Goal: Task Accomplishment & Management: Use online tool/utility

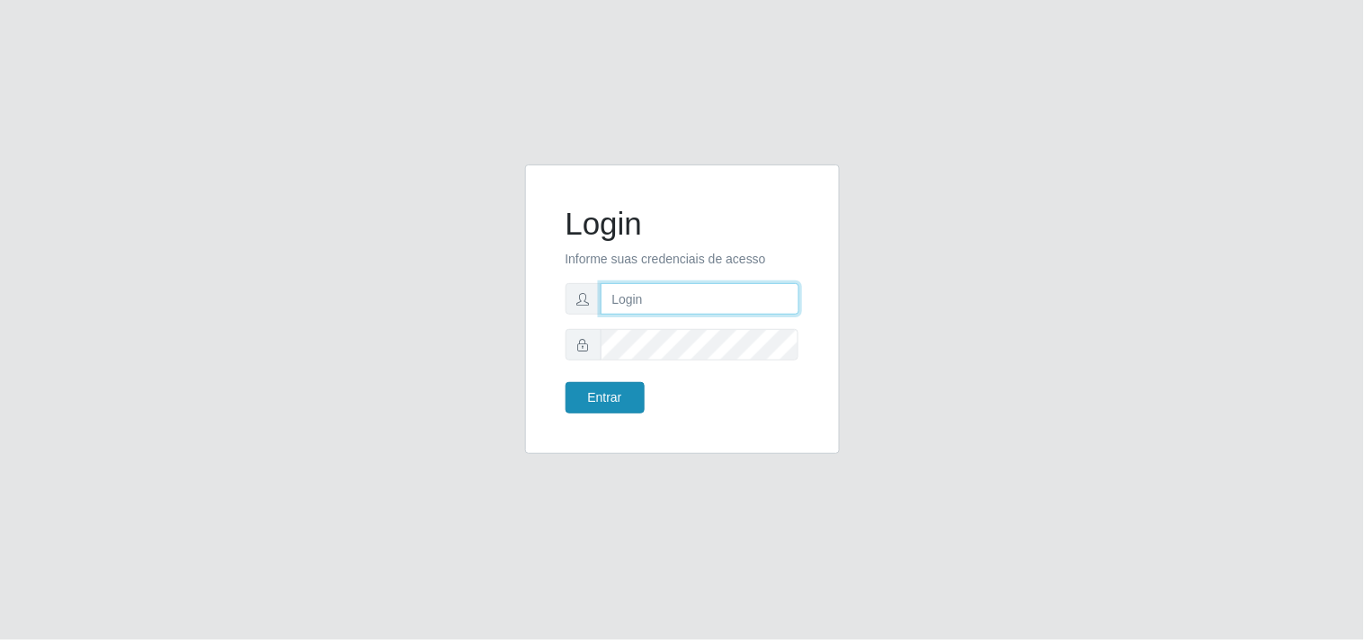
type input "[EMAIL_ADDRESS][DOMAIN_NAME]"
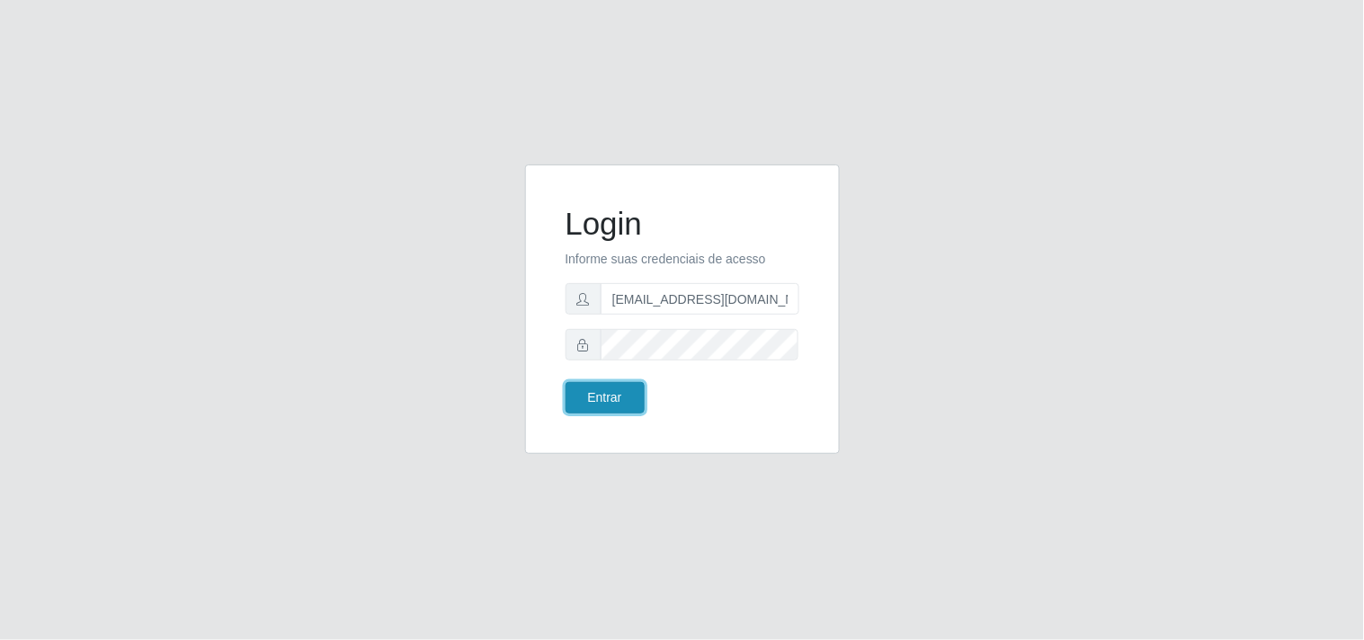
click at [601, 401] on button "Entrar" at bounding box center [604, 397] width 79 height 31
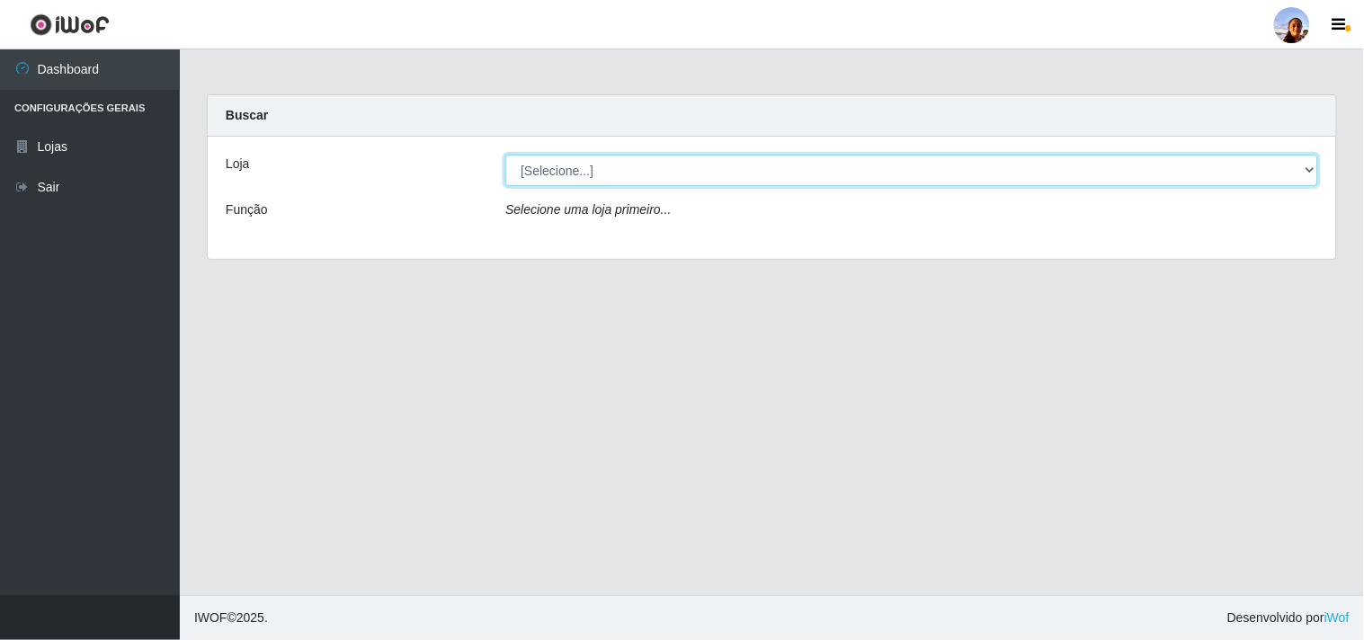
click at [741, 181] on select "[Selecione...] Supermercado [GEOGRAPHIC_DATA]" at bounding box center [911, 170] width 813 height 31
select select "166"
click at [505, 155] on select "[Selecione...] Supermercado [GEOGRAPHIC_DATA]" at bounding box center [911, 170] width 813 height 31
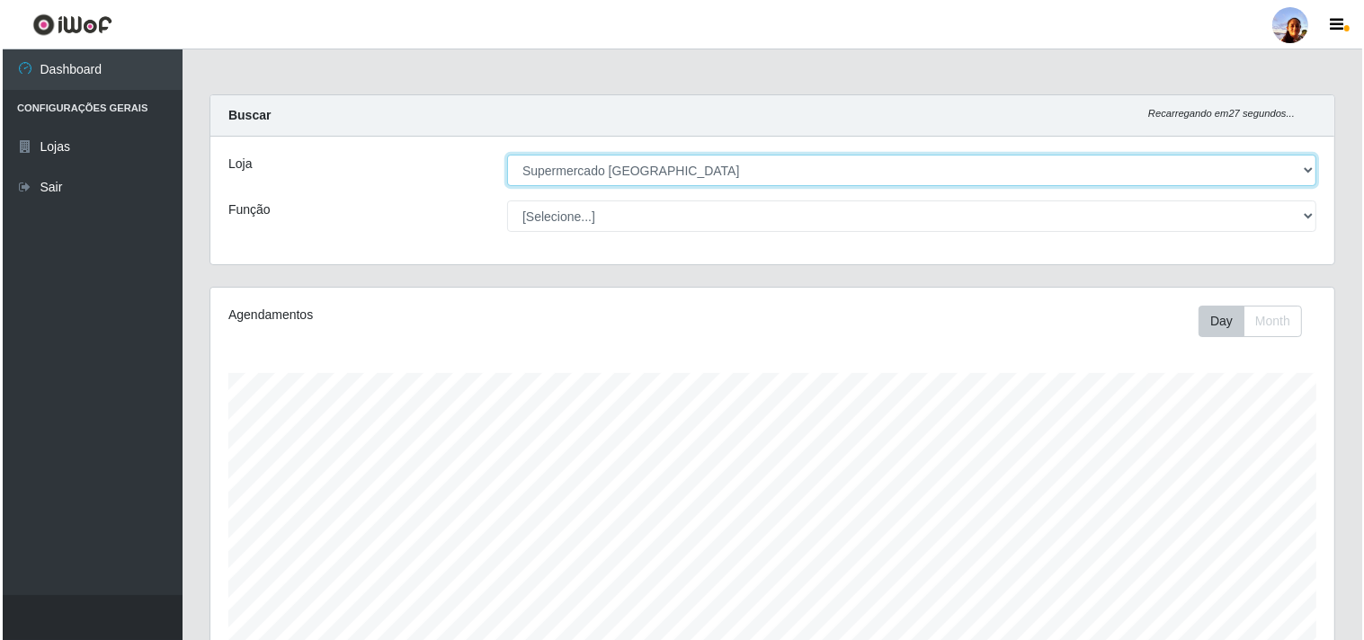
scroll to position [394, 0]
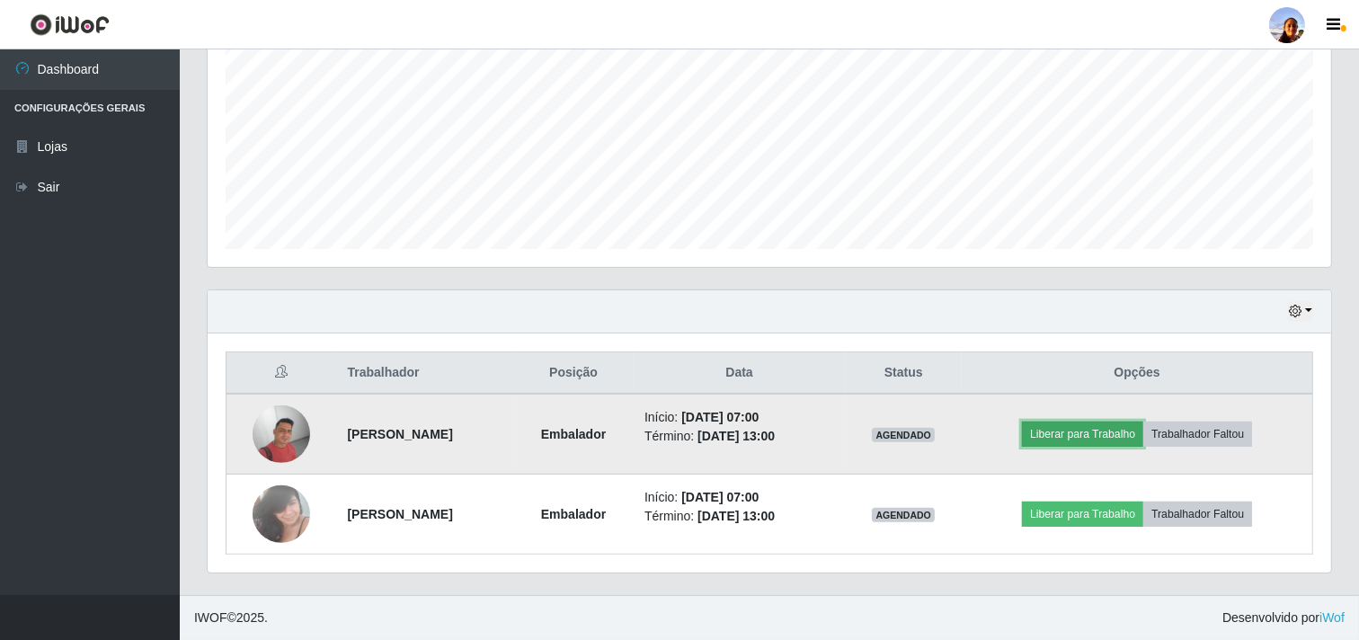
click at [1090, 422] on button "Liberar para Trabalho" at bounding box center [1082, 434] width 121 height 25
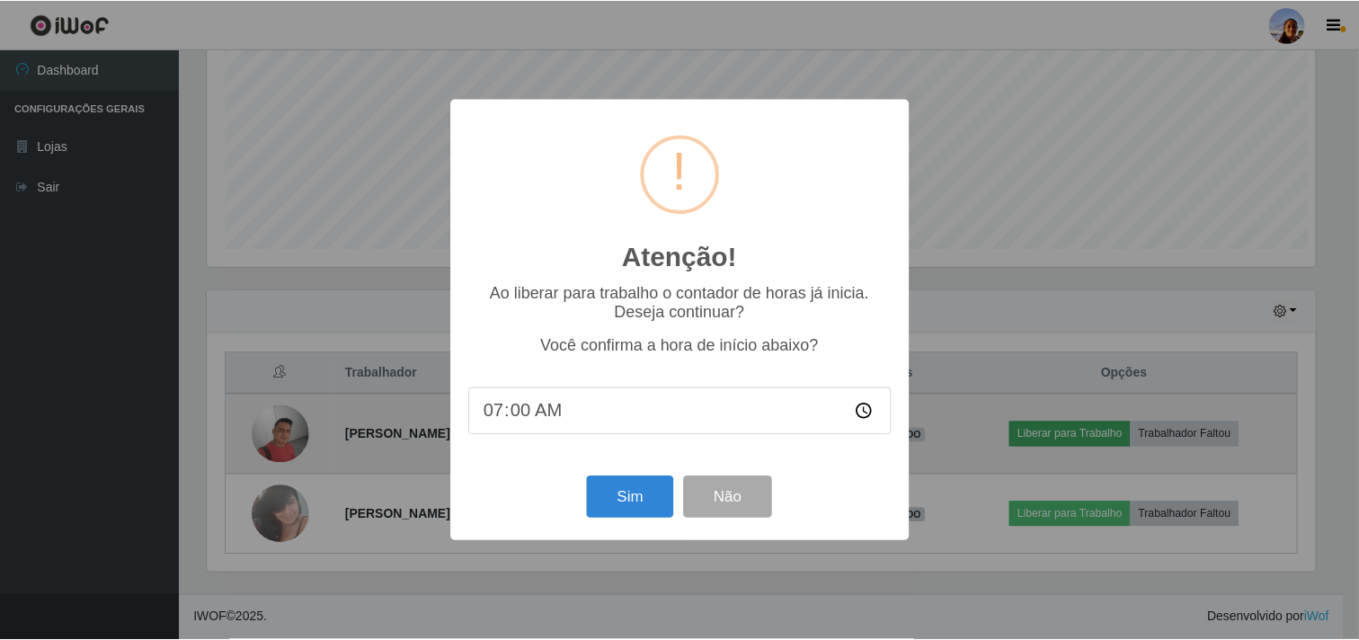
scroll to position [372, 1112]
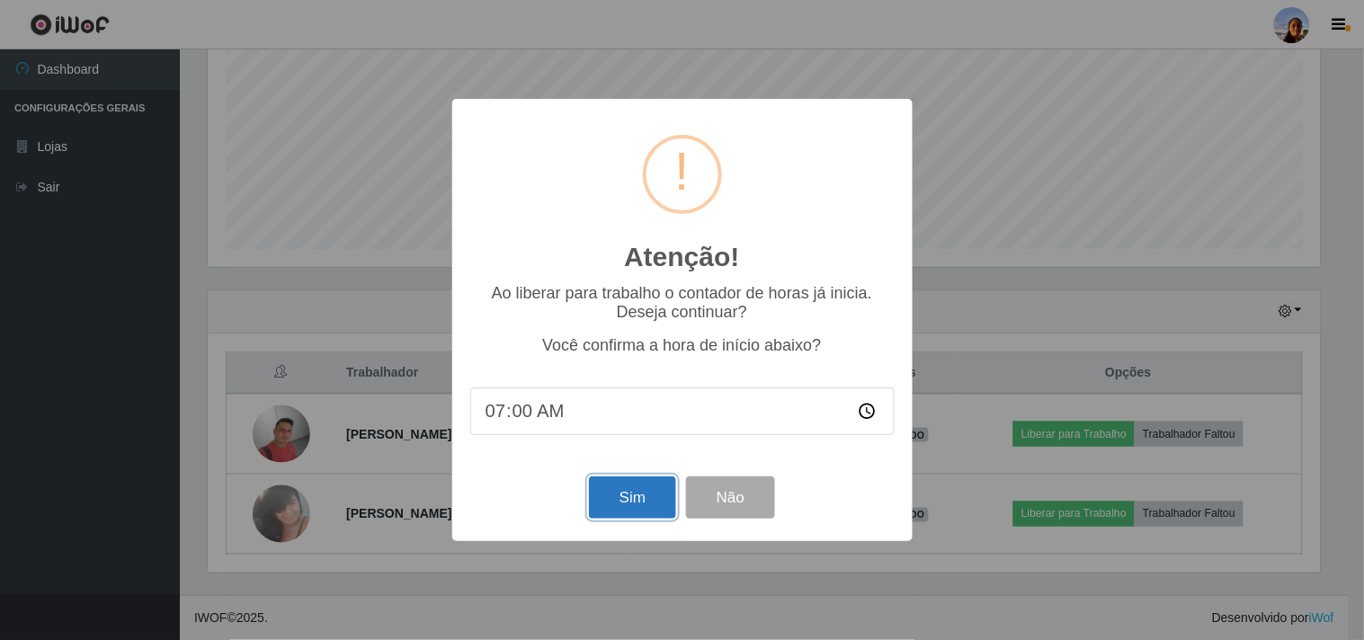
click at [621, 491] on button "Sim" at bounding box center [632, 497] width 87 height 42
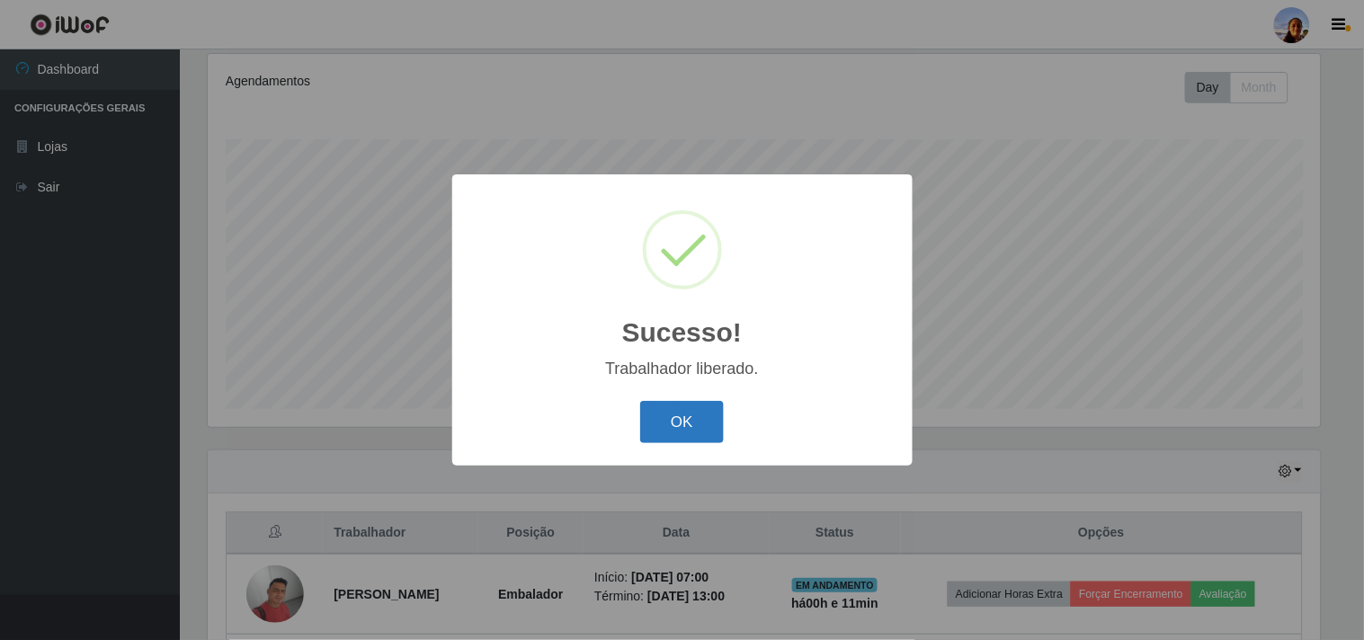
click at [669, 419] on button "OK" at bounding box center [682, 422] width 84 height 42
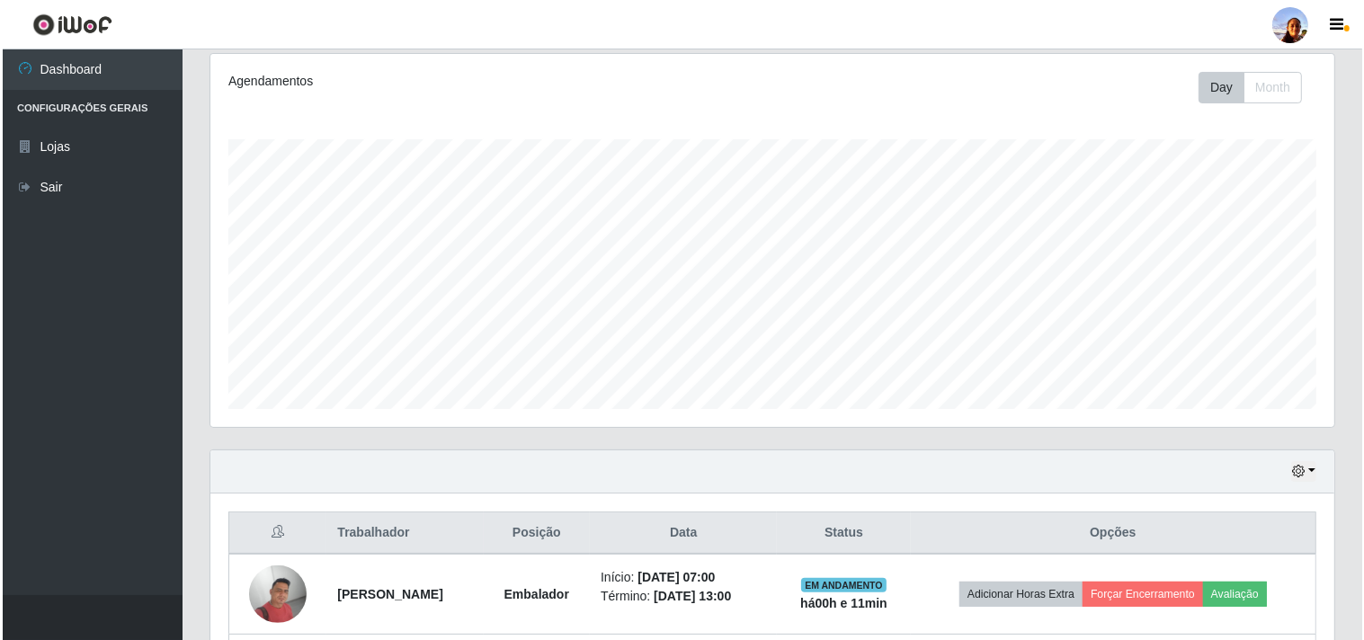
scroll to position [394, 0]
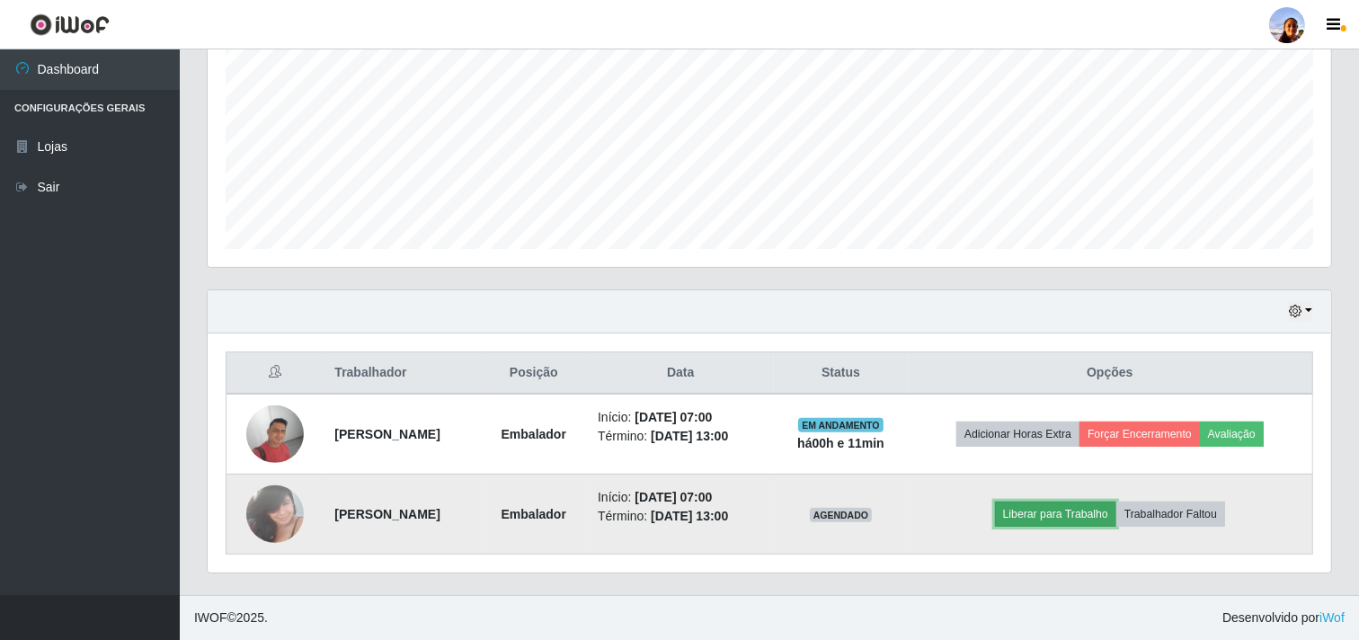
click at [1049, 514] on button "Liberar para Trabalho" at bounding box center [1055, 514] width 121 height 25
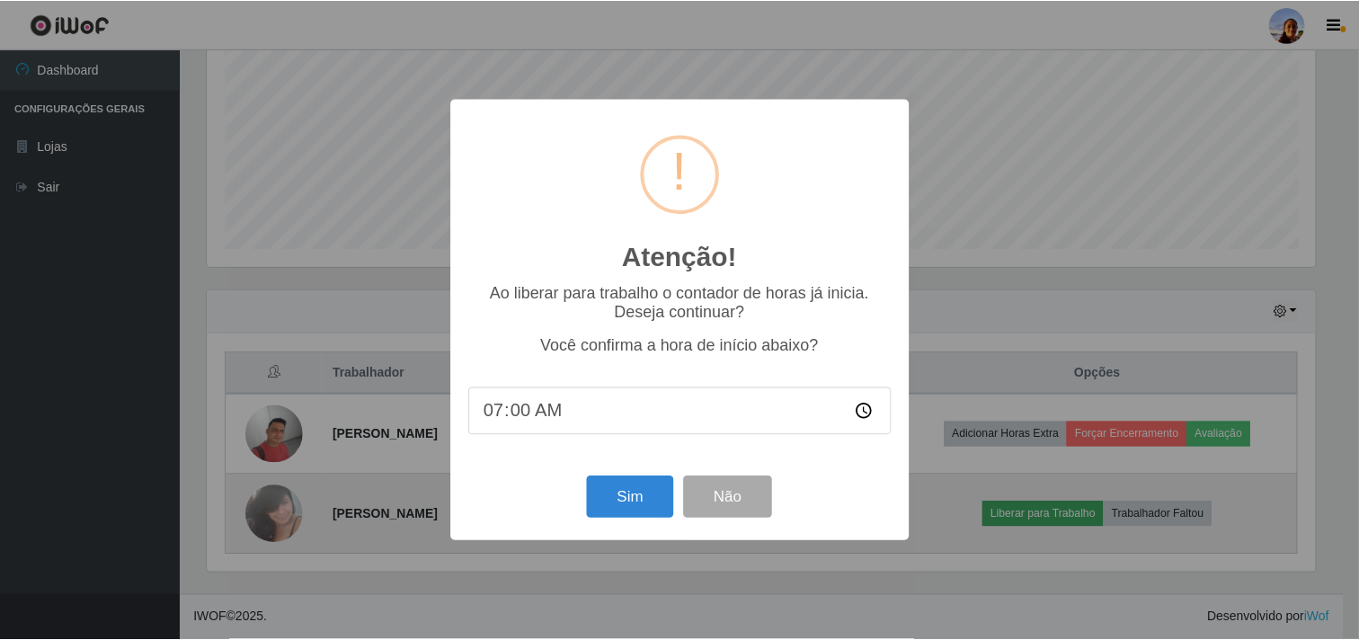
scroll to position [372, 1112]
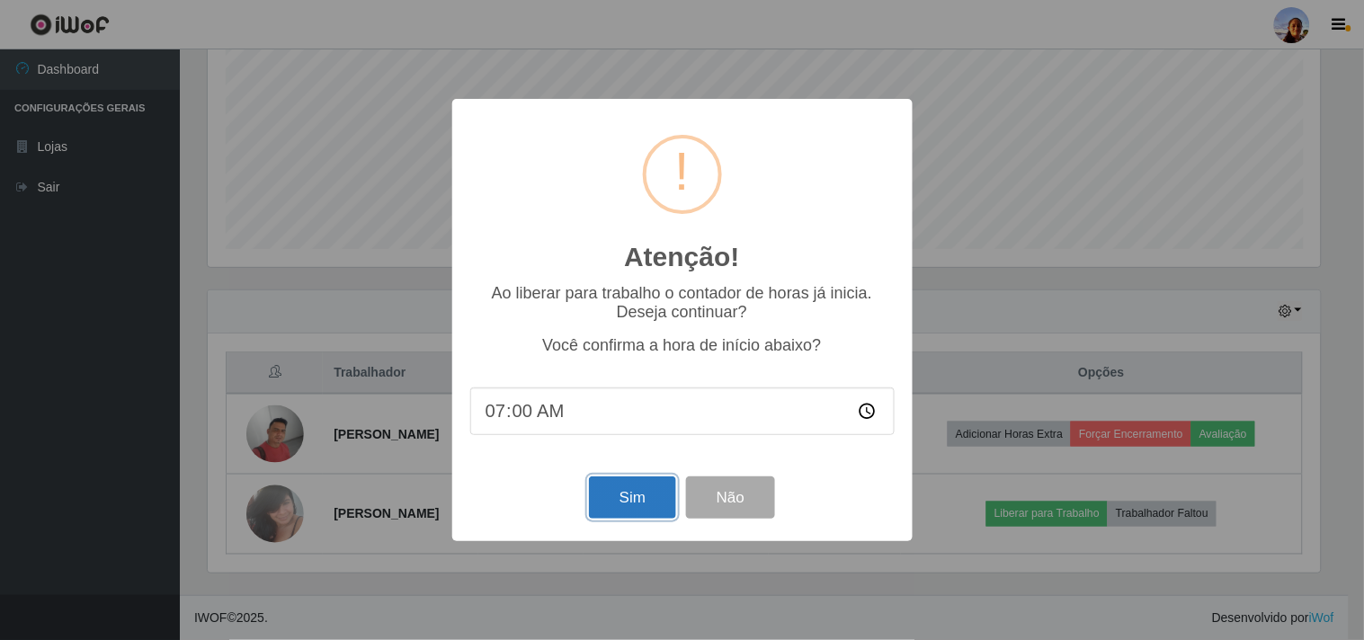
click at [633, 491] on button "Sim" at bounding box center [632, 497] width 87 height 42
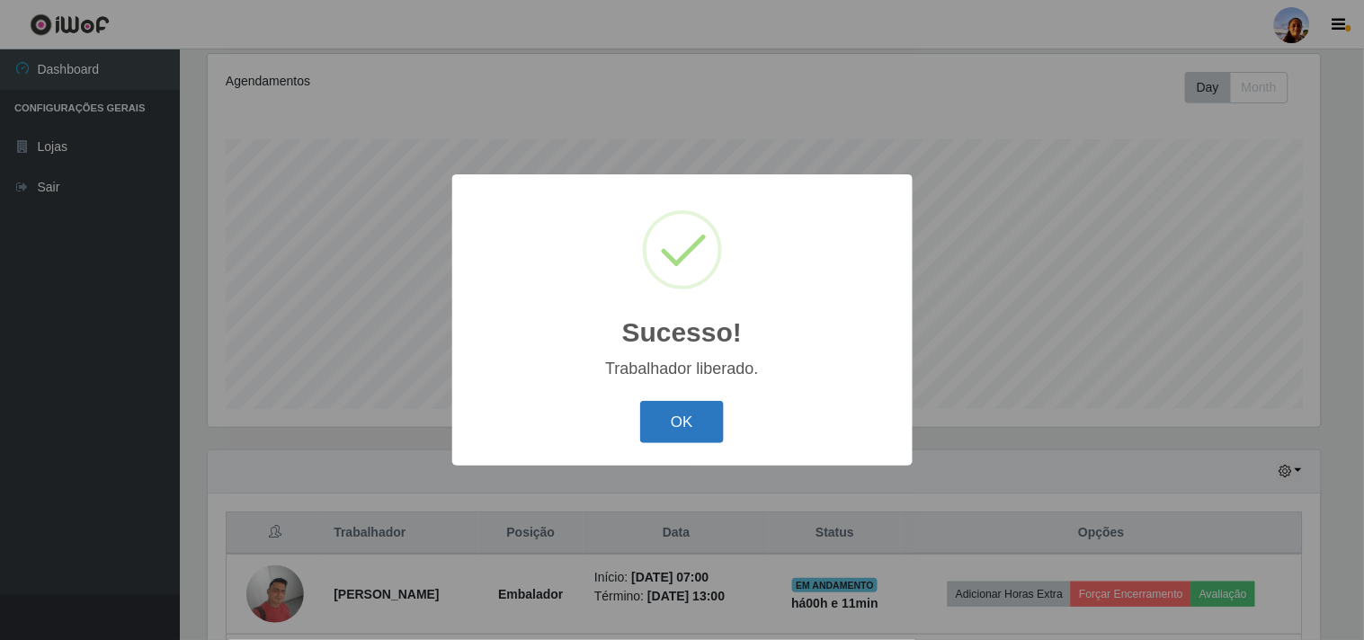
click at [665, 433] on button "OK" at bounding box center [682, 422] width 84 height 42
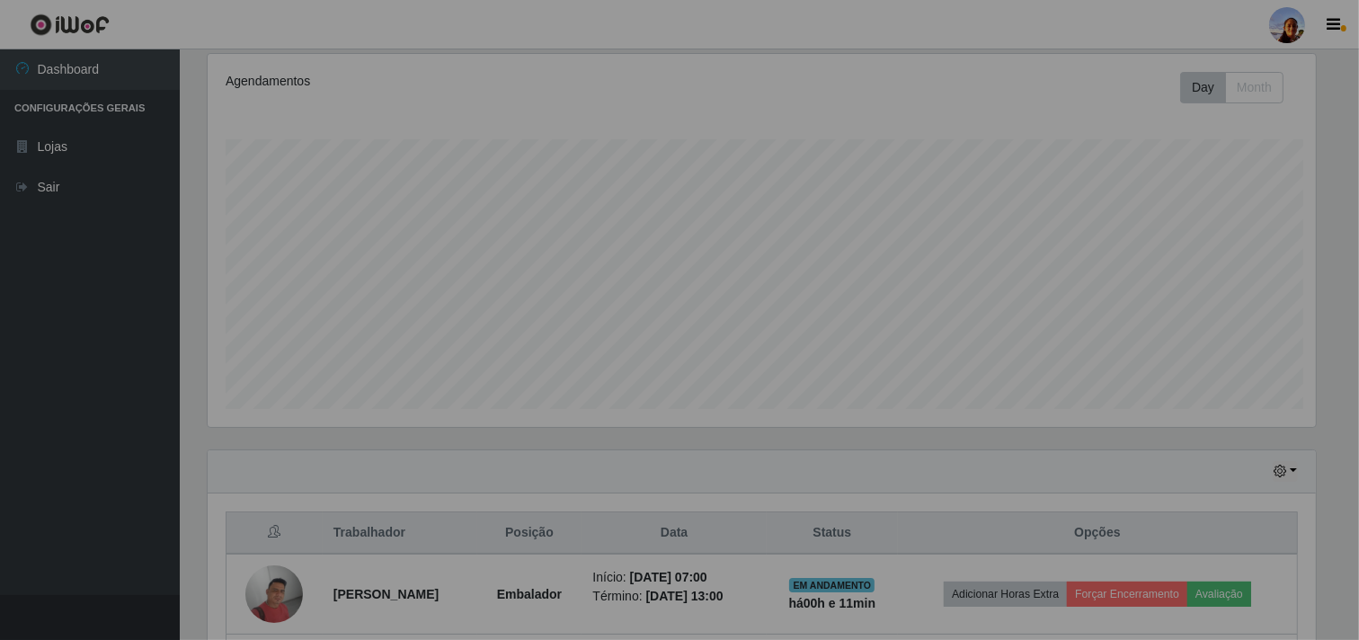
scroll to position [372, 1124]
